Goal: Find specific page/section: Find specific page/section

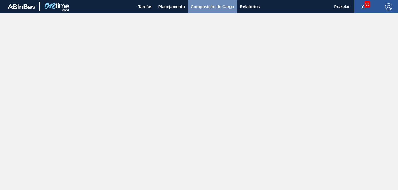
click at [205, 5] on span "Composição de Carga" at bounding box center [212, 6] width 43 height 7
